Goal: Information Seeking & Learning: Learn about a topic

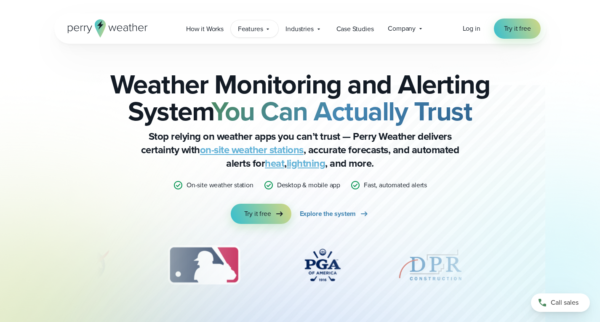
click at [268, 31] on icon at bounding box center [267, 29] width 7 height 7
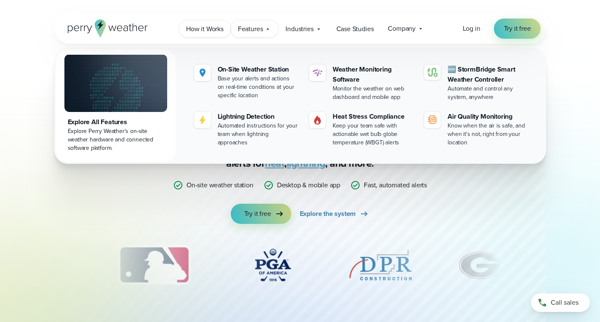
click at [221, 28] on span "How it Works" at bounding box center [204, 29] width 37 height 10
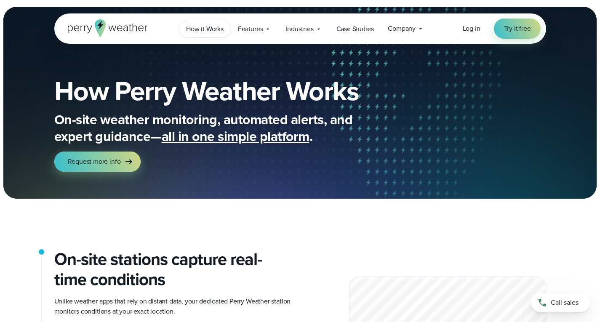
click at [216, 31] on span "How it Works" at bounding box center [204, 29] width 37 height 10
click at [269, 30] on icon at bounding box center [267, 29] width 7 height 7
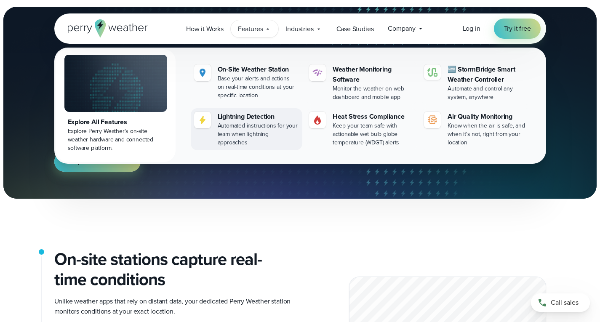
click at [268, 122] on div "Automated instructions for your team when lightning approaches" at bounding box center [258, 134] width 81 height 25
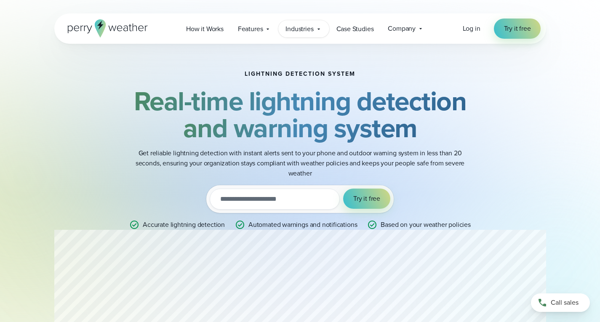
click at [317, 31] on icon at bounding box center [318, 29] width 7 height 7
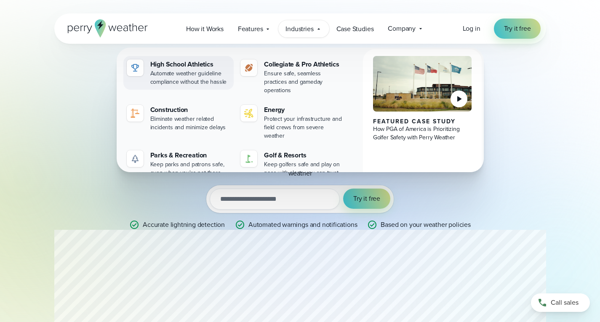
click at [196, 64] on div "High School Athletics" at bounding box center [190, 64] width 80 height 10
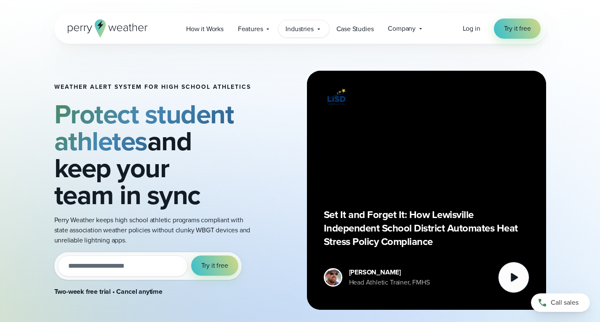
click at [319, 31] on icon at bounding box center [318, 29] width 7 height 7
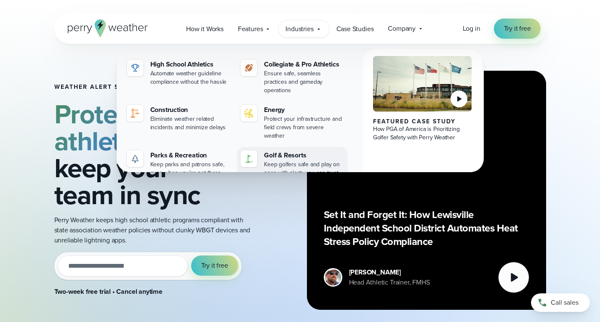
click at [298, 150] on div "Golf & Resorts" at bounding box center [304, 155] width 80 height 10
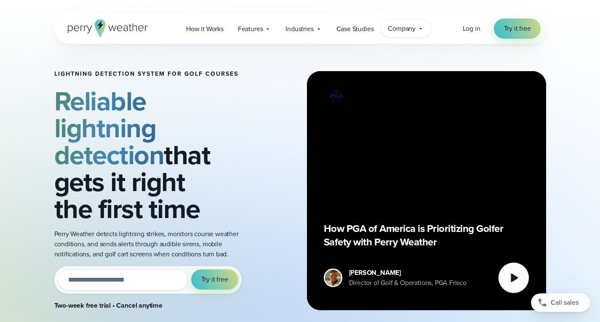
click at [424, 28] on icon at bounding box center [420, 28] width 7 height 7
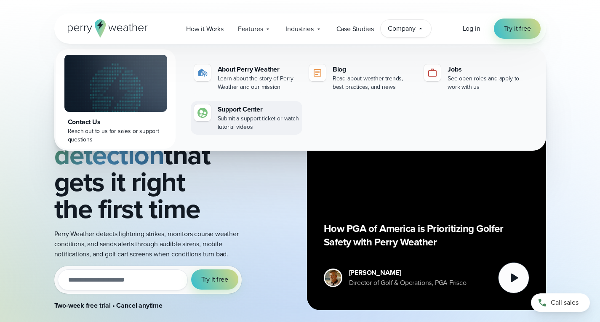
click at [252, 109] on div "Support Center" at bounding box center [258, 109] width 81 height 10
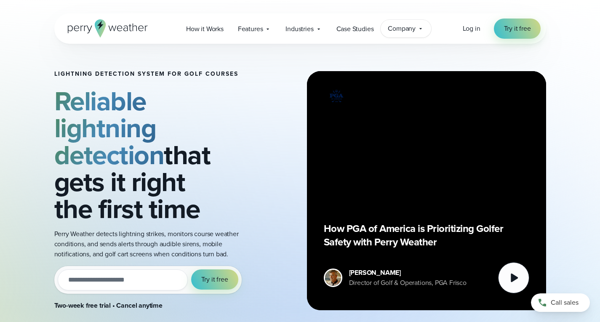
click at [422, 31] on icon at bounding box center [420, 28] width 7 height 7
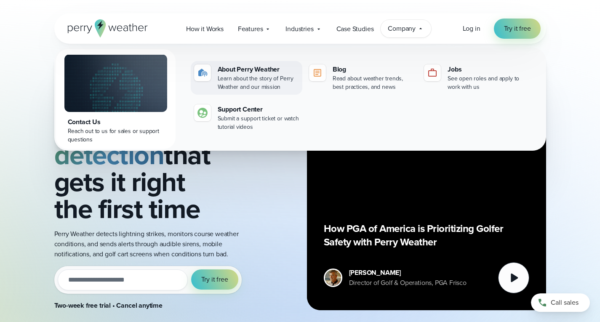
click at [246, 79] on div "Learn about the story of Perry Weather and our mission" at bounding box center [258, 82] width 81 height 17
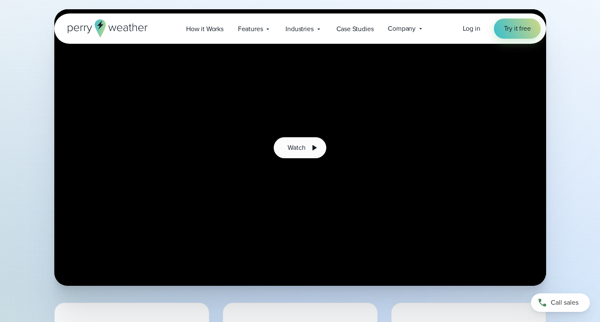
scroll to position [210, 0]
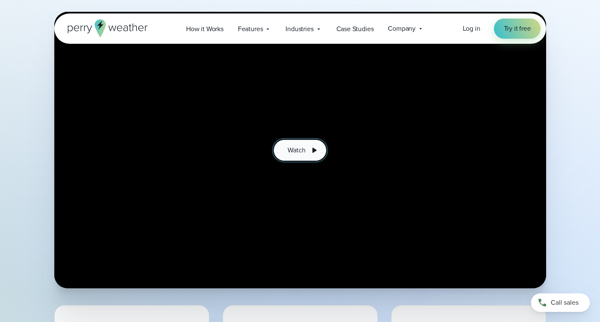
click at [303, 153] on span "Watch" at bounding box center [296, 150] width 18 height 10
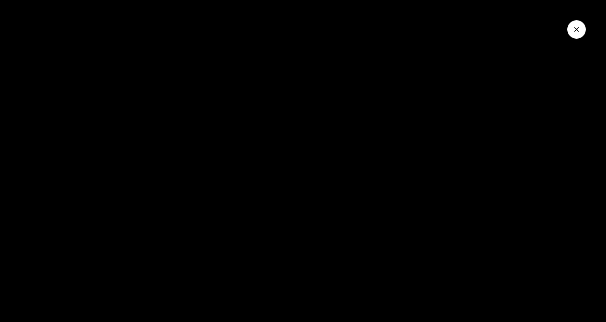
click at [581, 28] on button "Close Video" at bounding box center [576, 29] width 19 height 19
